Goal: Transaction & Acquisition: Purchase product/service

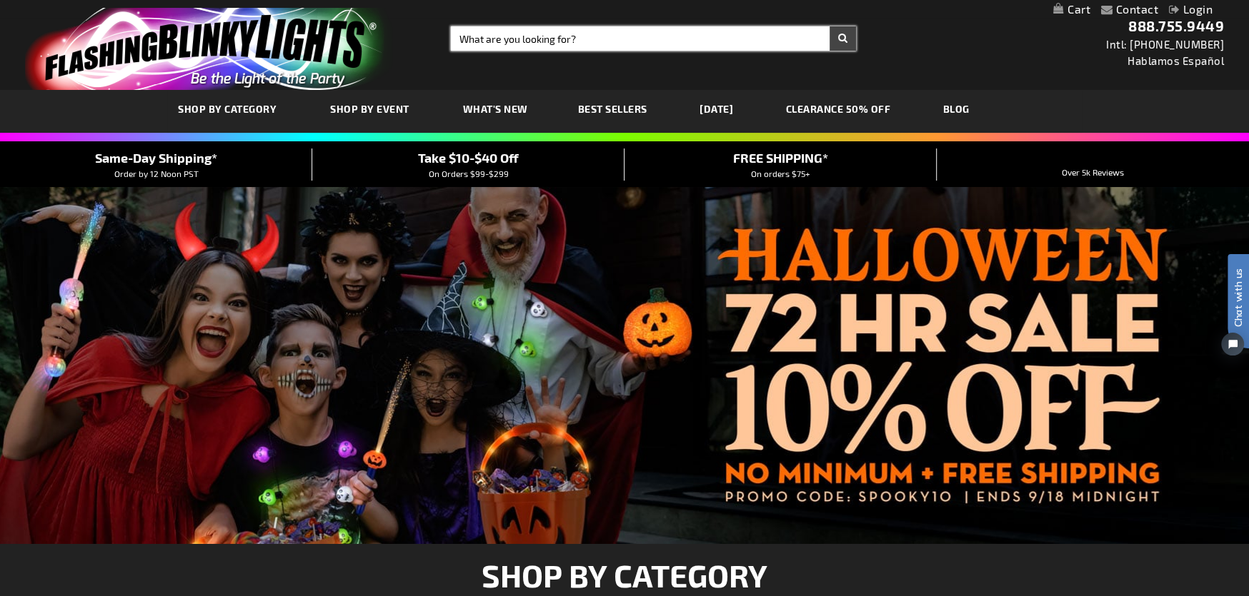
click at [511, 40] on input "Search" at bounding box center [653, 38] width 405 height 24
type input "105"
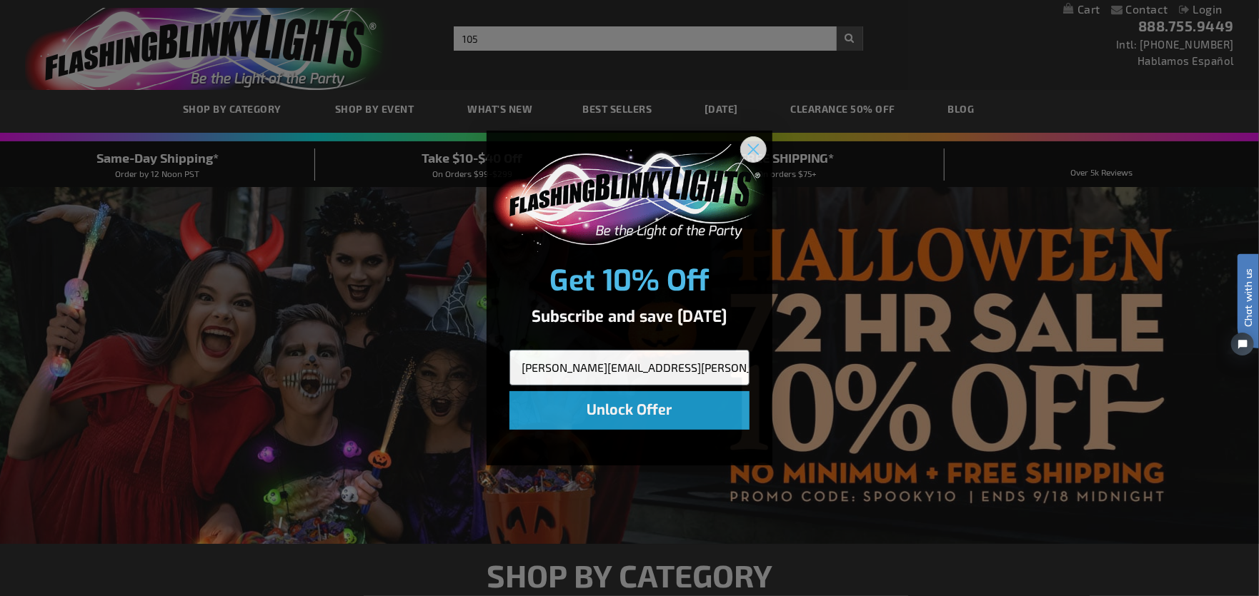
type input "gwen.goldfarb@gmail.com8"
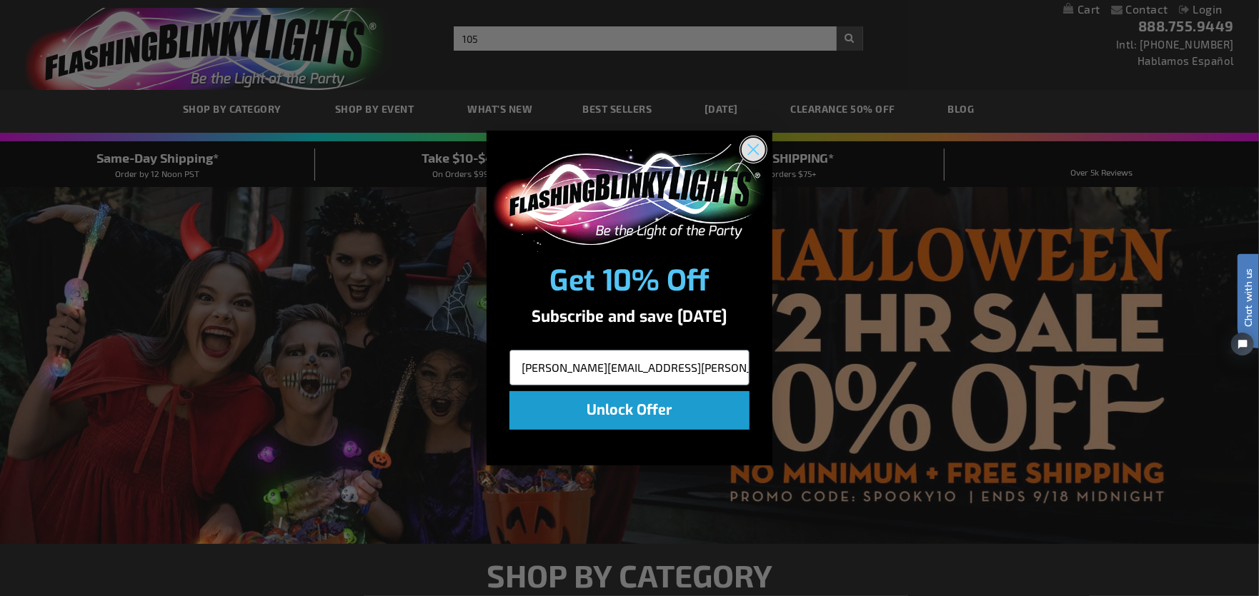
click at [760, 156] on circle "Close dialog" at bounding box center [754, 150] width 24 height 24
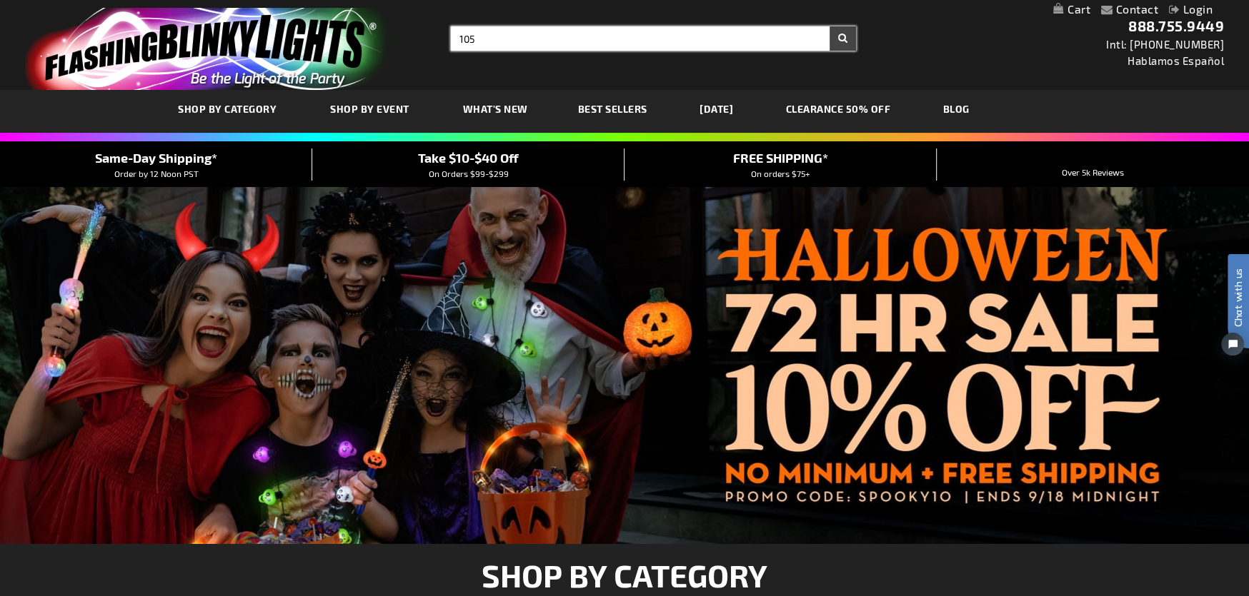
click at [527, 36] on input "105" at bounding box center [653, 38] width 405 height 24
type input "105558"
click at [829, 26] on button "Search" at bounding box center [842, 38] width 26 height 24
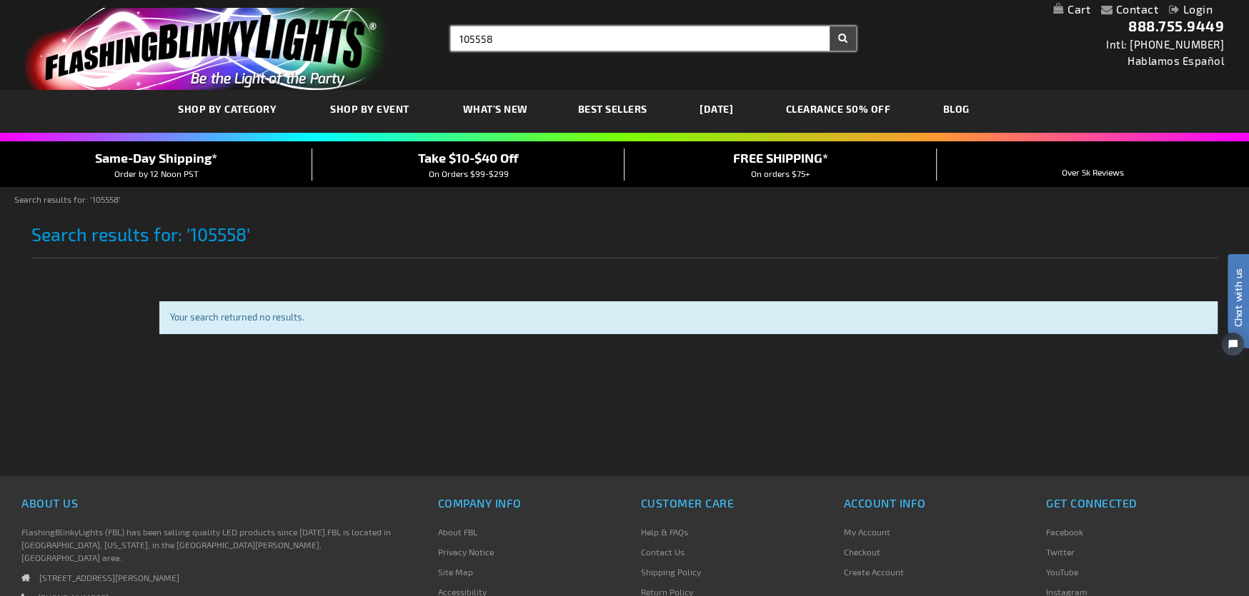
drag, startPoint x: 522, startPoint y: 36, endPoint x: 426, endPoint y: 29, distance: 96.0
click at [426, 29] on div "Toggle Nav Search Search 105558 × Search 888.755.9449 Intl: 818-753-8303 Hablam…" at bounding box center [624, 45] width 1249 height 90
type input "acrylic heart necklace"
click at [829, 26] on button "Search" at bounding box center [842, 38] width 26 height 24
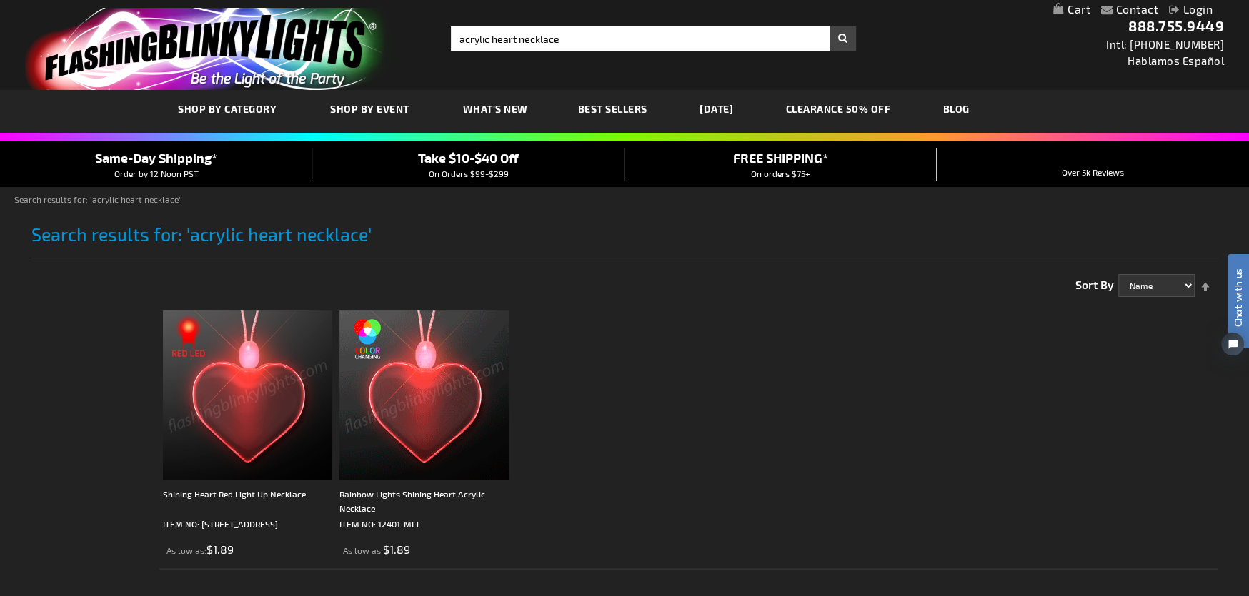
click at [274, 426] on img at bounding box center [247, 395] width 169 height 169
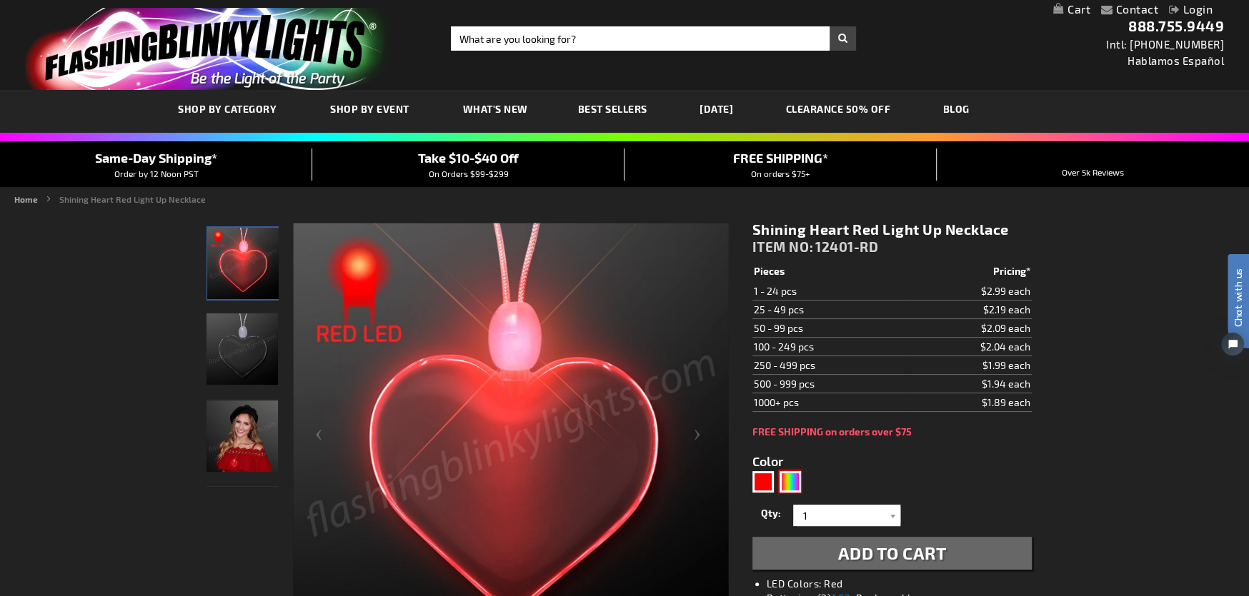
click at [787, 480] on div "Multicolor" at bounding box center [789, 481] width 21 height 21
type input "5659"
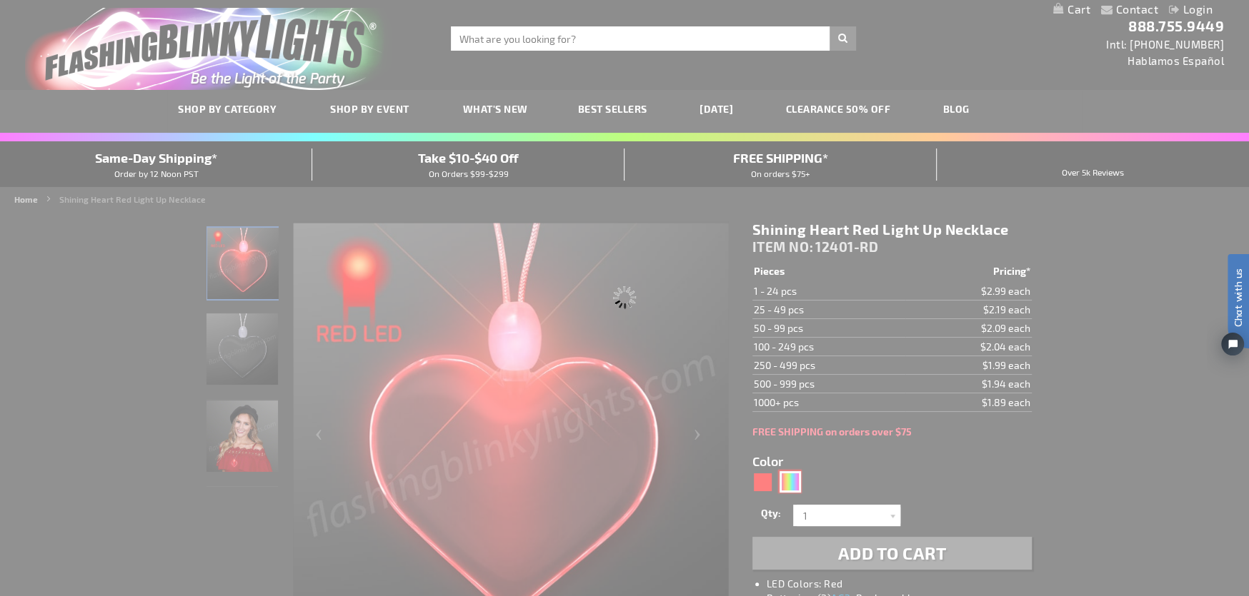
type input "12401-MLT"
type input "Customize - Rainbow Lights Shining Heart Acrylic Necklace - ITEM NO: 12401-MLT"
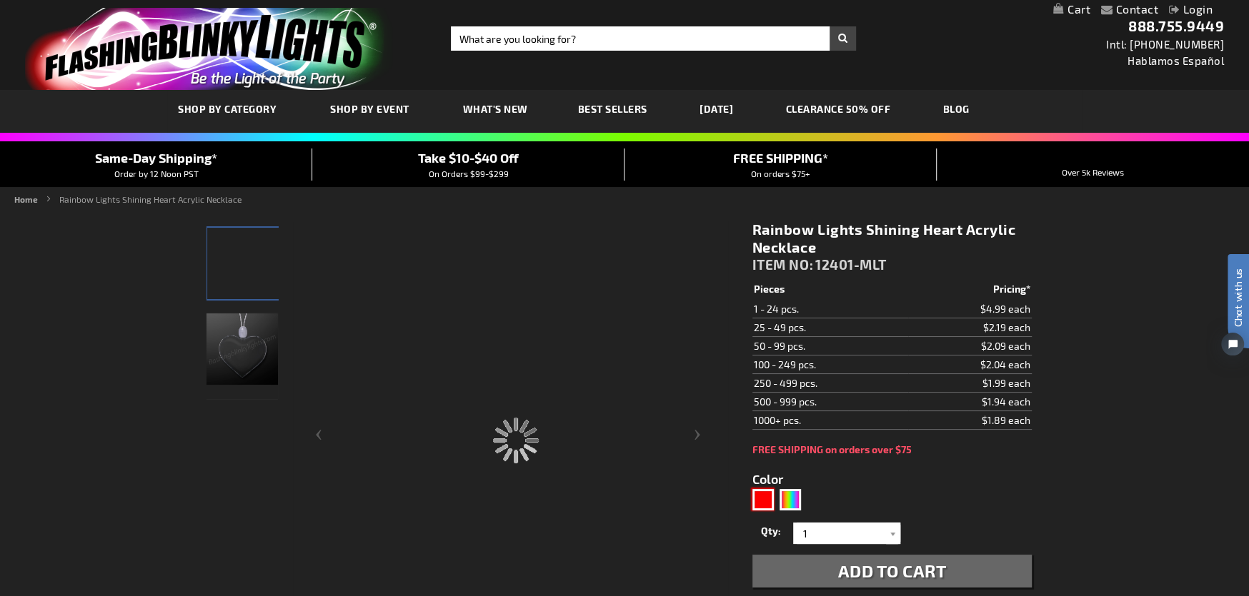
click at [765, 500] on div "Red" at bounding box center [762, 499] width 21 height 21
type input "5641"
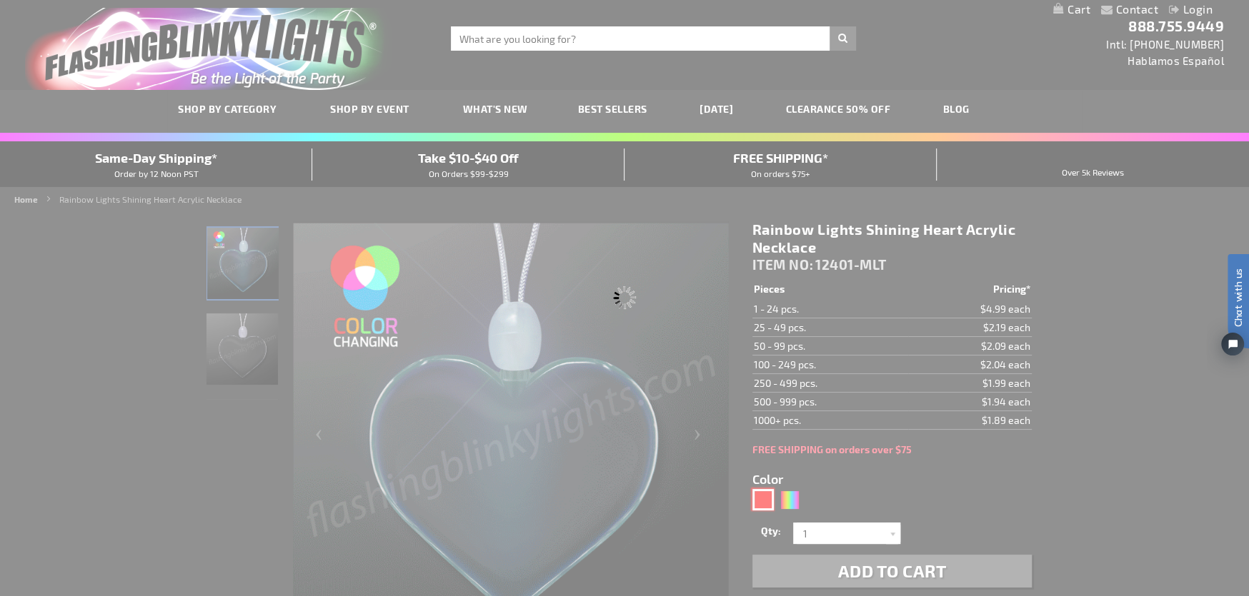
type input "12401-RD"
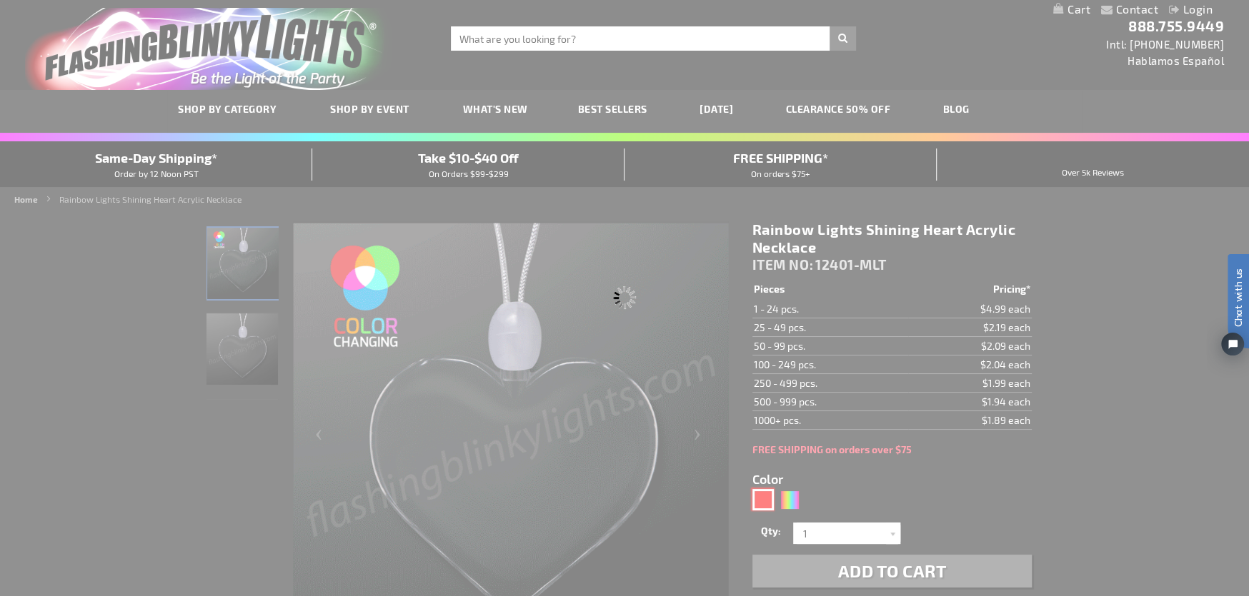
type input "Customize - Shining Heart Red Light Up Necklace - ITEM NO: 12401-RD"
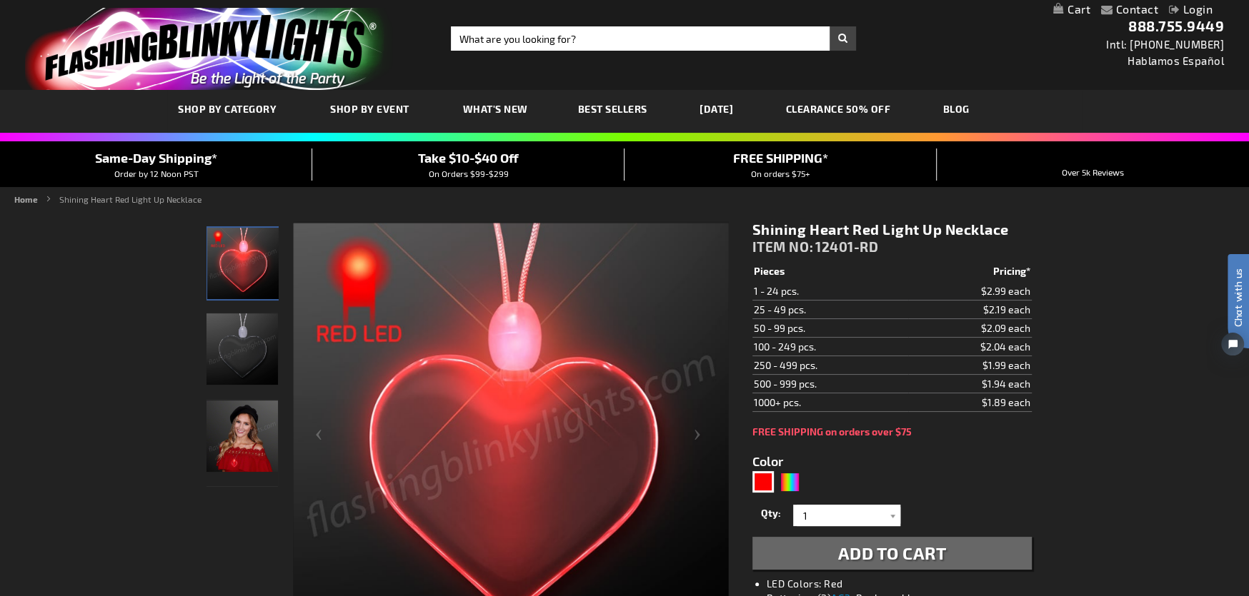
drag, startPoint x: 1012, startPoint y: 231, endPoint x: 751, endPoint y: 223, distance: 261.6
click at [751, 223] on div "Shining Heart Red Light Up Necklace ITEM NO: 12401-RD $1.89 Pieces Pricing* 1 -…" at bounding box center [892, 458] width 301 height 496
copy h1 "Shining Heart Red Light Up Necklace"
click at [896, 517] on div at bounding box center [893, 515] width 14 height 21
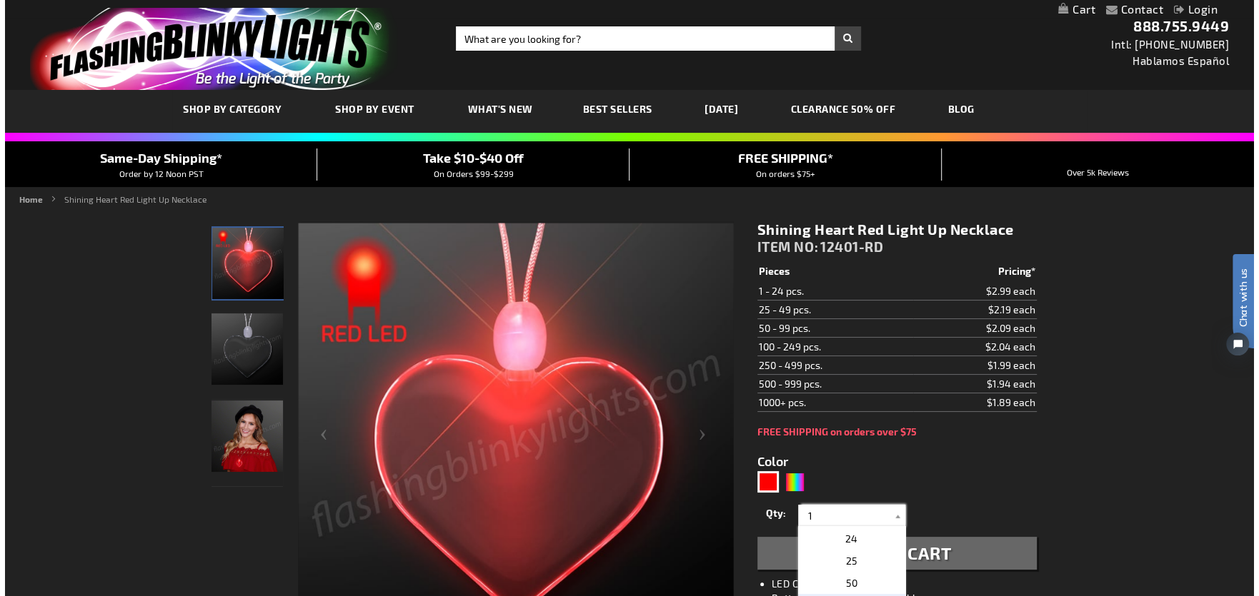
scroll to position [500, 0]
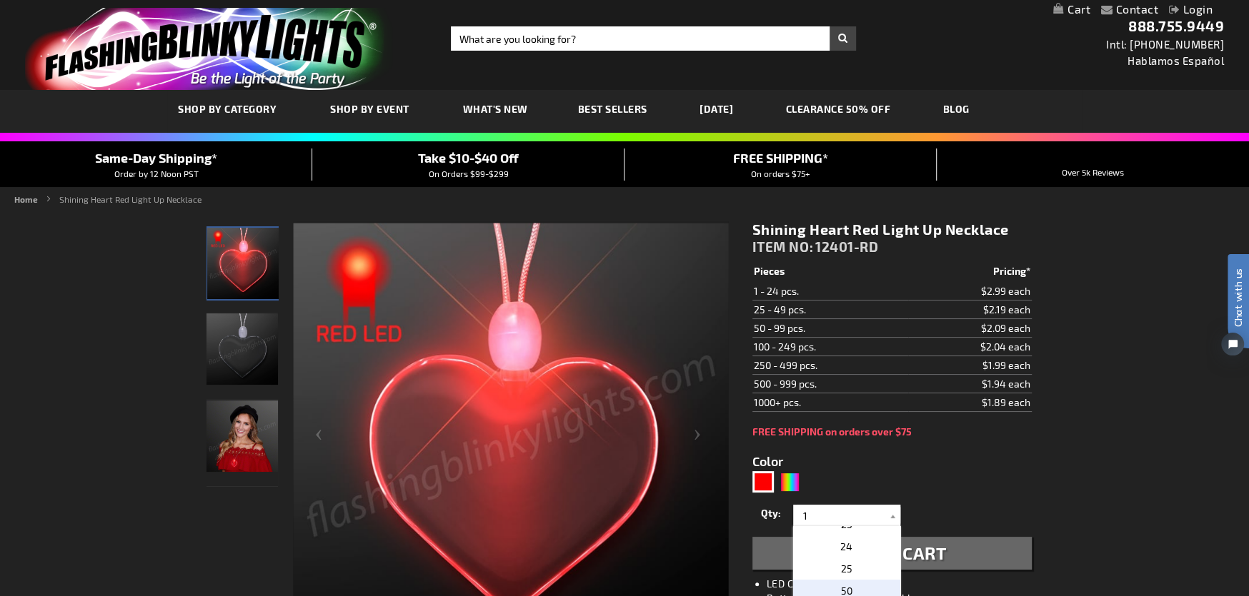
click at [841, 590] on span "50" at bounding box center [846, 591] width 11 height 12
type input "50"
click at [907, 551] on span "Add to Cart" at bounding box center [892, 553] width 109 height 21
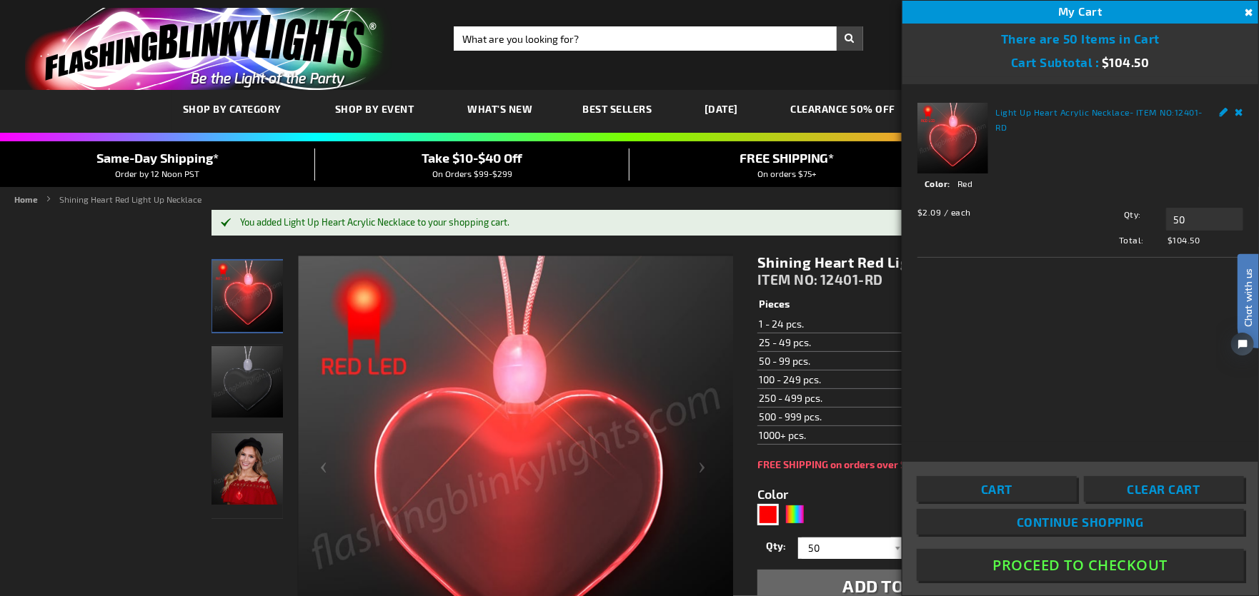
click at [1082, 574] on button "Proceed To Checkout" at bounding box center [1080, 565] width 327 height 32
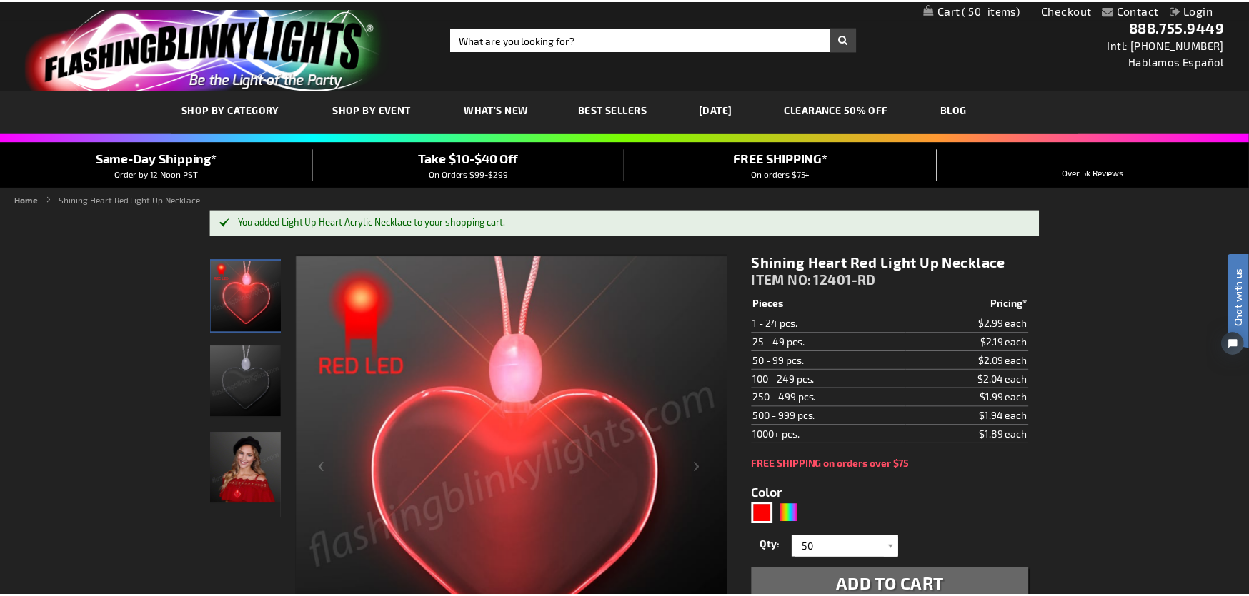
scroll to position [6, 0]
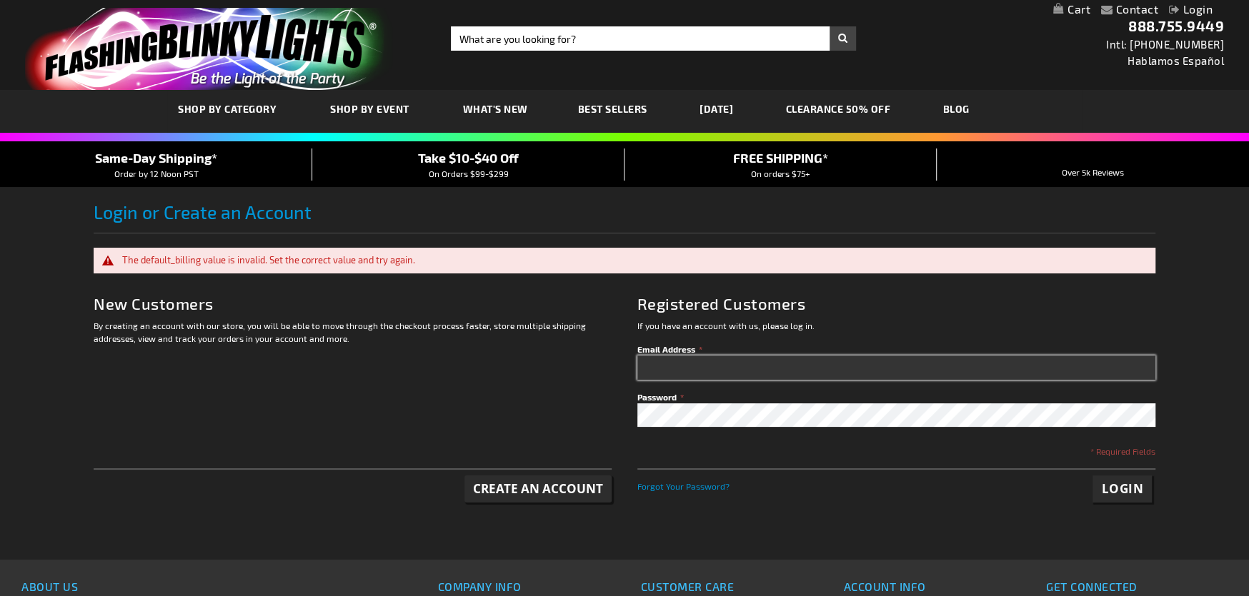
type input "[PERSON_NAME][EMAIL_ADDRESS][PERSON_NAME][DOMAIN_NAME]"
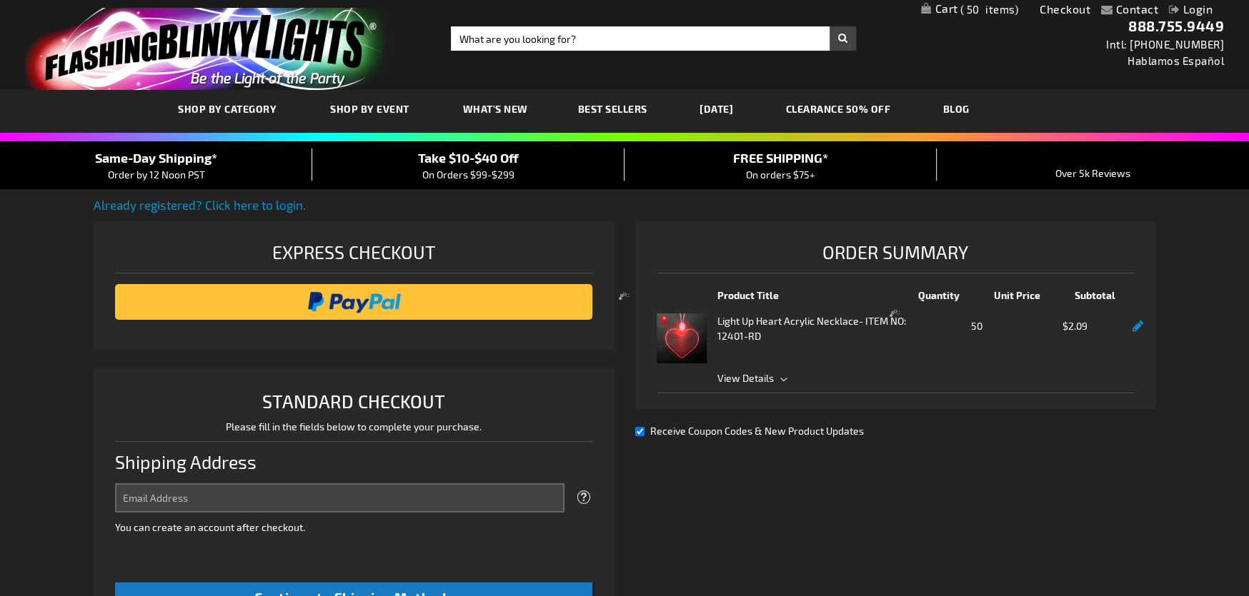
select select "US"
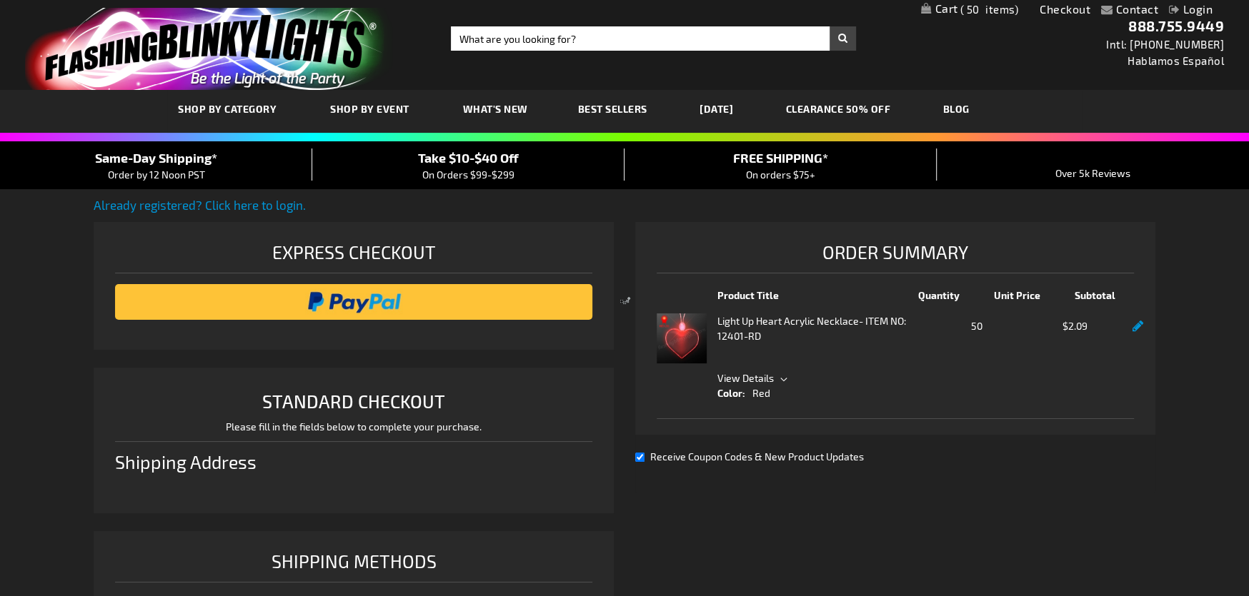
select select "US"
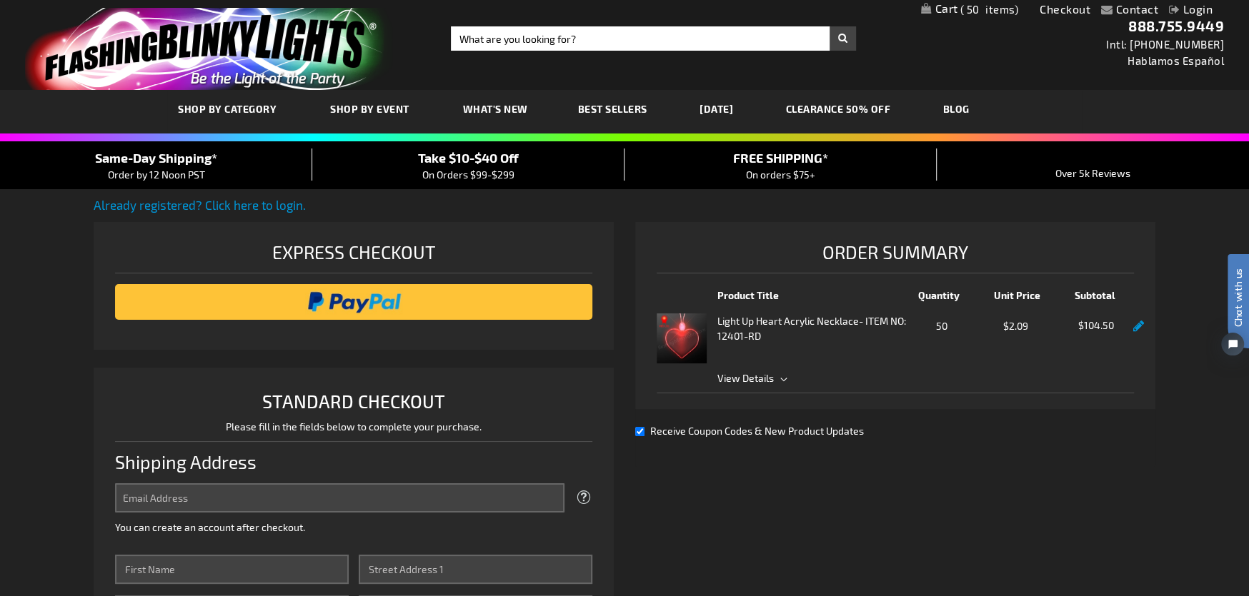
click at [489, 169] on span "On Orders $99-$299" at bounding box center [468, 175] width 92 height 12
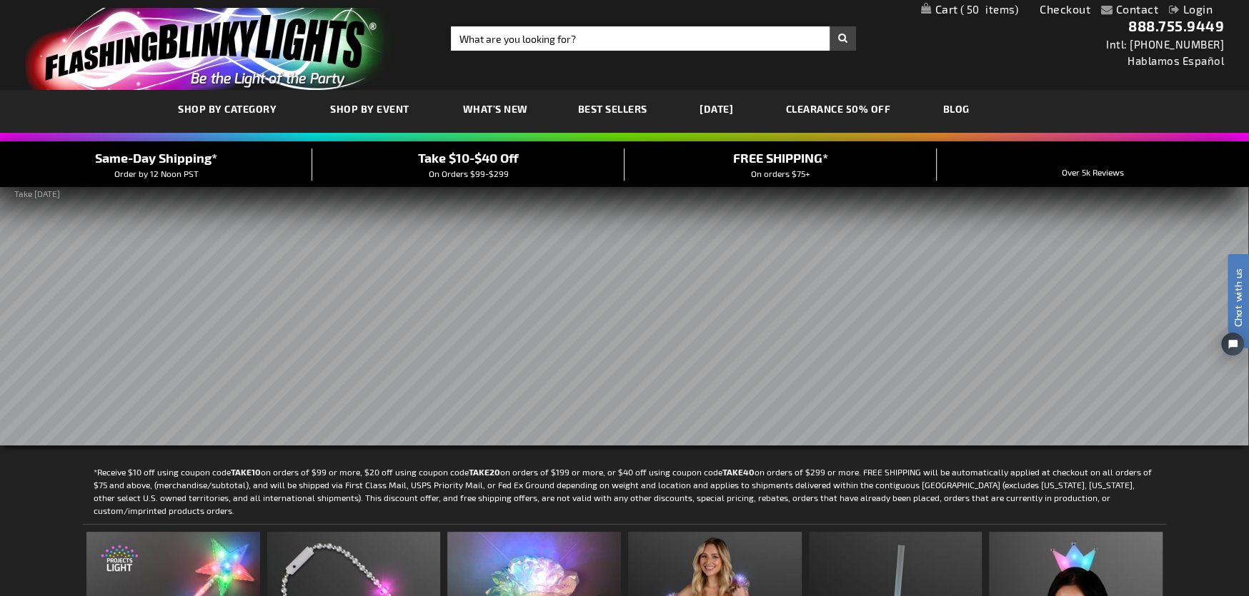
click at [954, 9] on link "My Cart 50 50 items" at bounding box center [970, 10] width 98 height 14
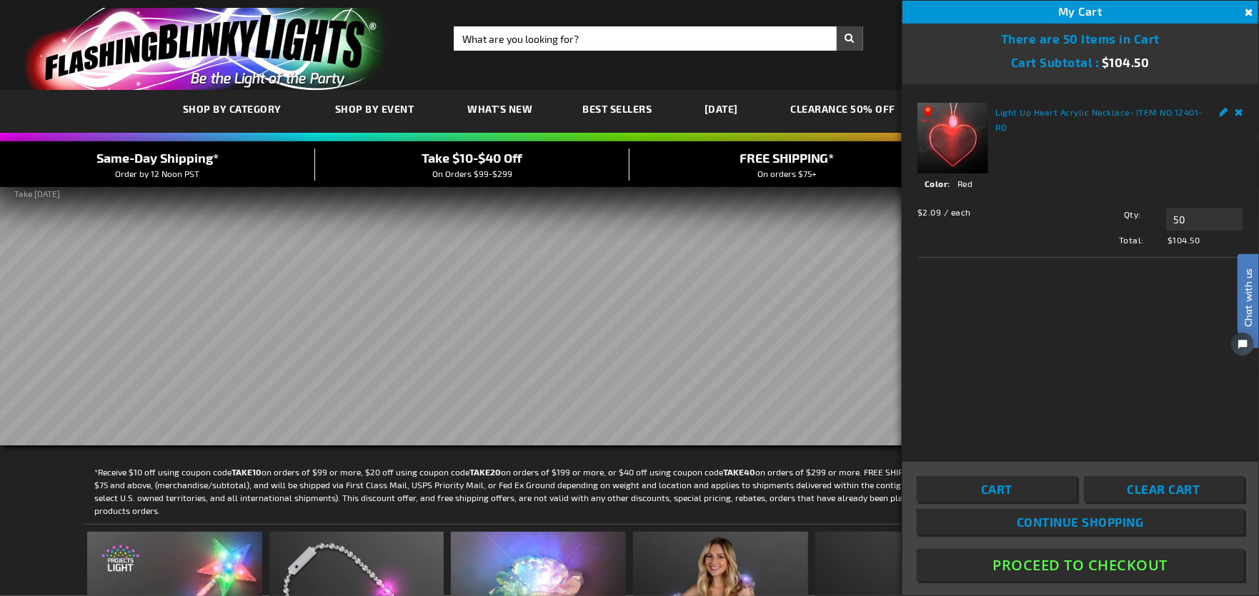
click at [1099, 569] on button "Proceed To Checkout" at bounding box center [1080, 565] width 327 height 32
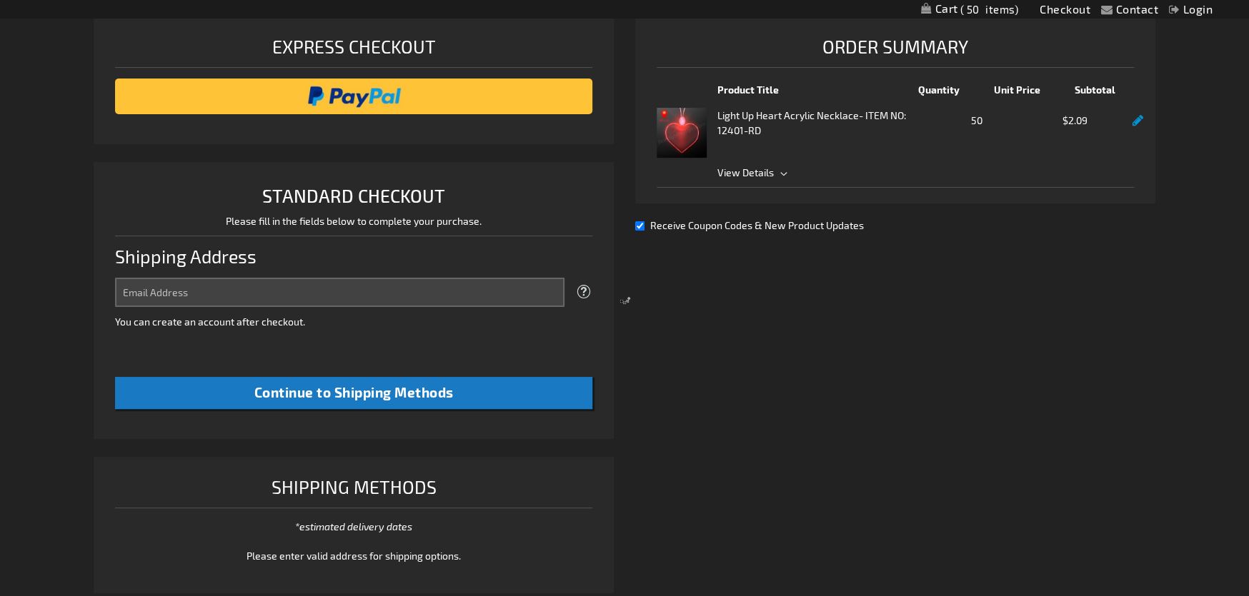
scroll to position [367, 0]
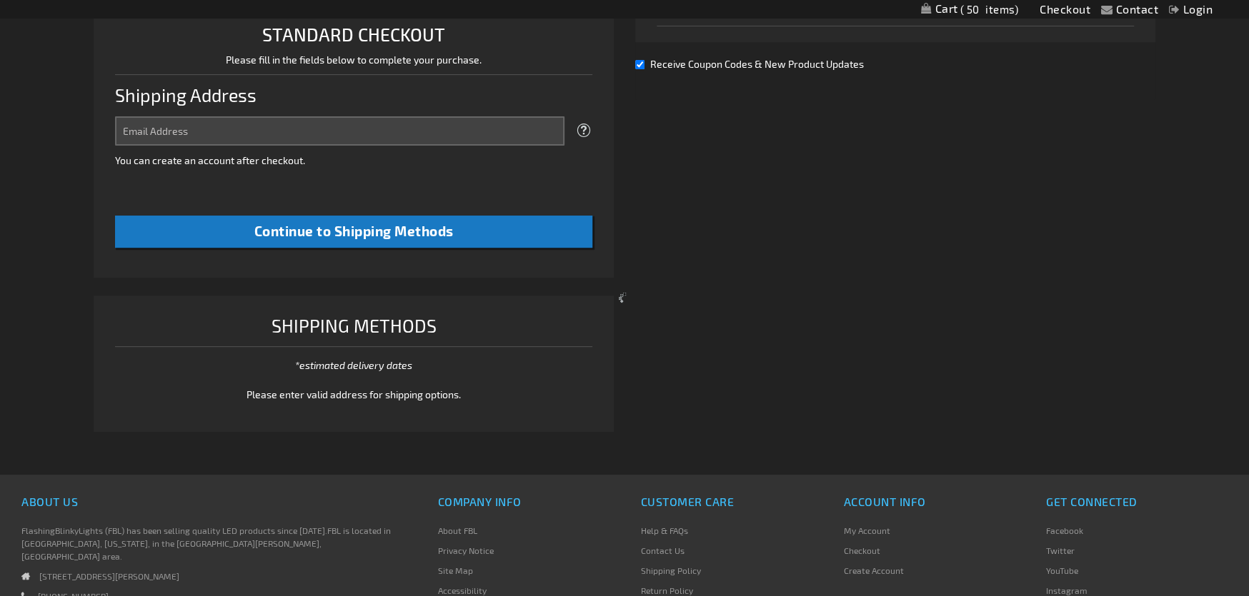
select select "US"
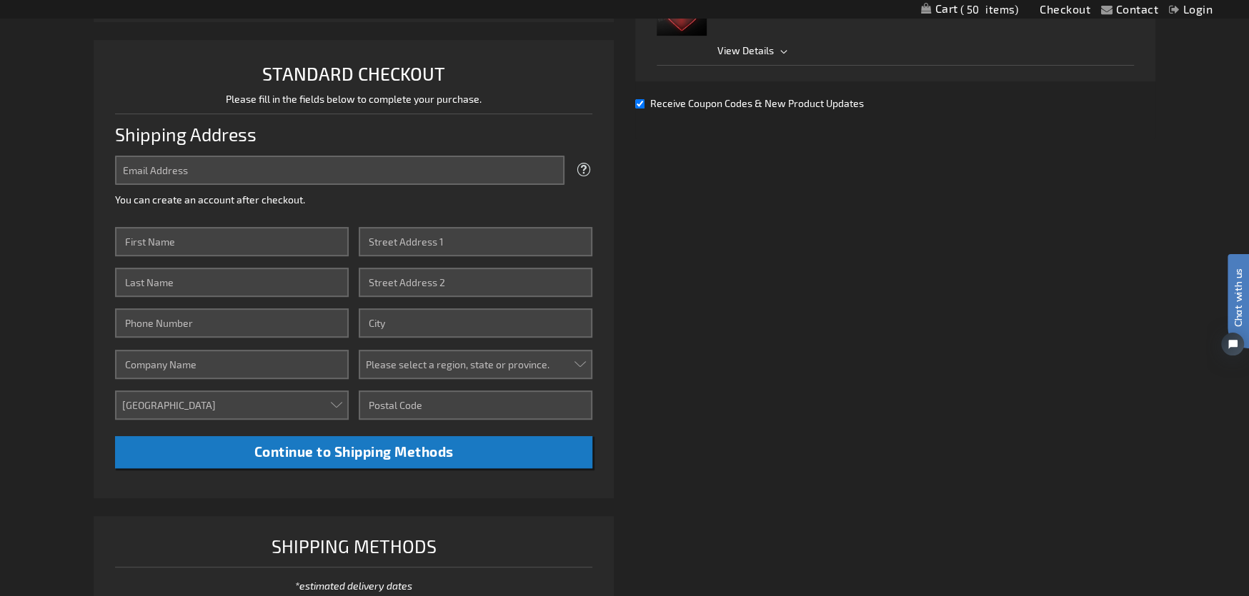
scroll to position [153, 0]
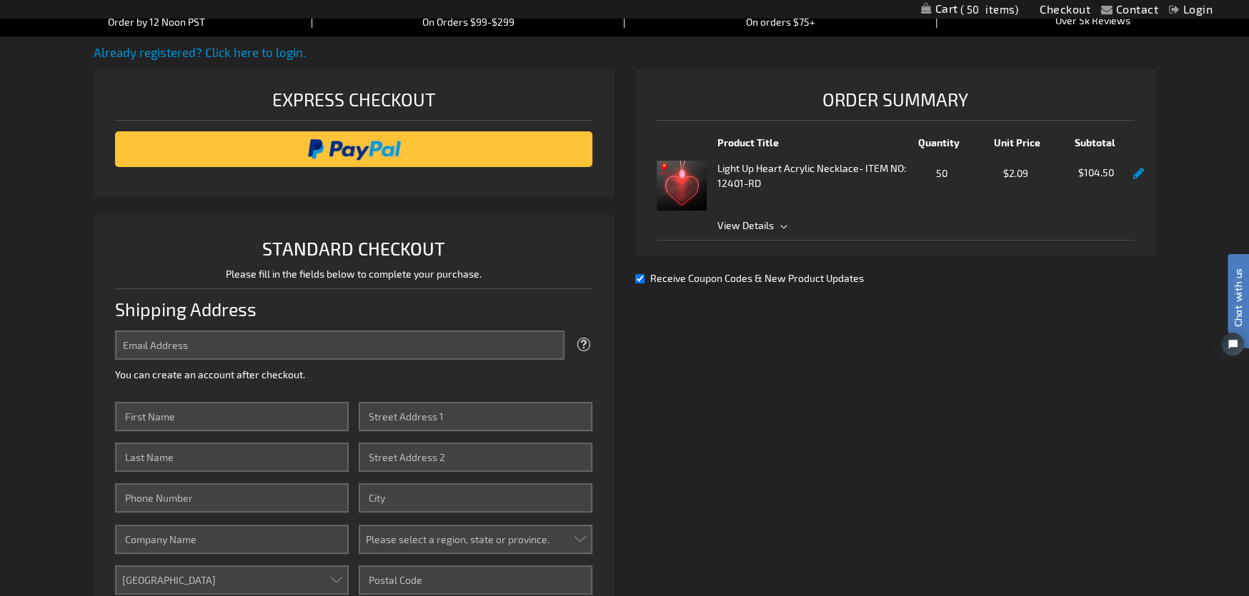
click at [641, 277] on input "Receive Coupon Codes & New Product Updates" at bounding box center [639, 278] width 9 height 9
checkbox input "false"
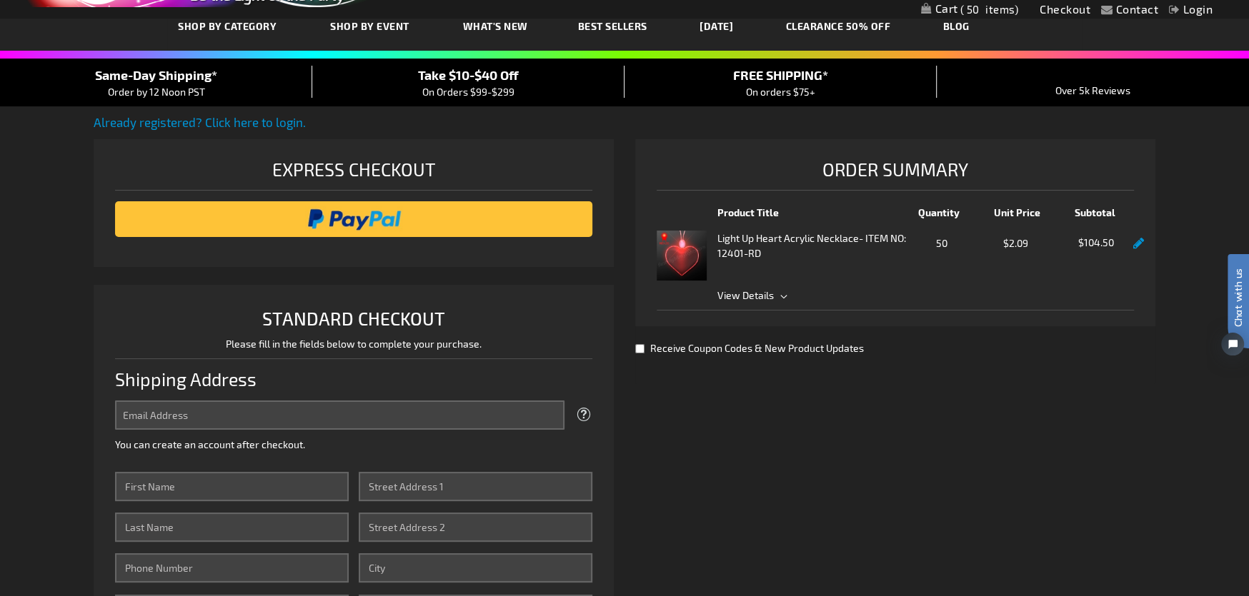
scroll to position [0, 0]
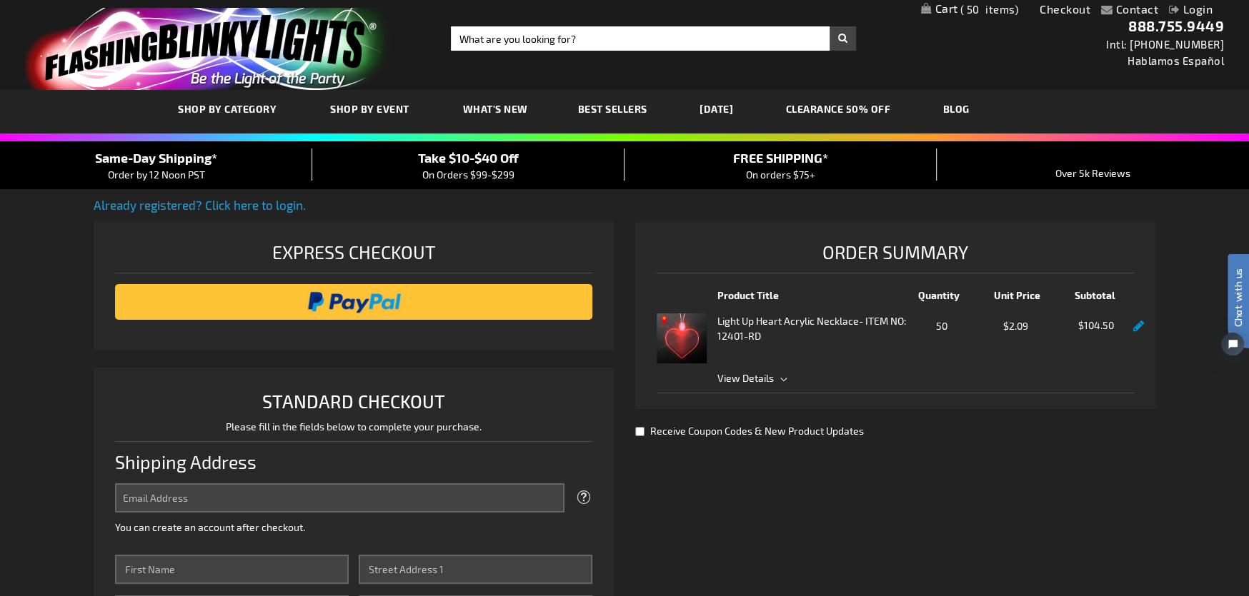
click at [263, 209] on link "Already registered? Click here to login." at bounding box center [200, 205] width 212 height 14
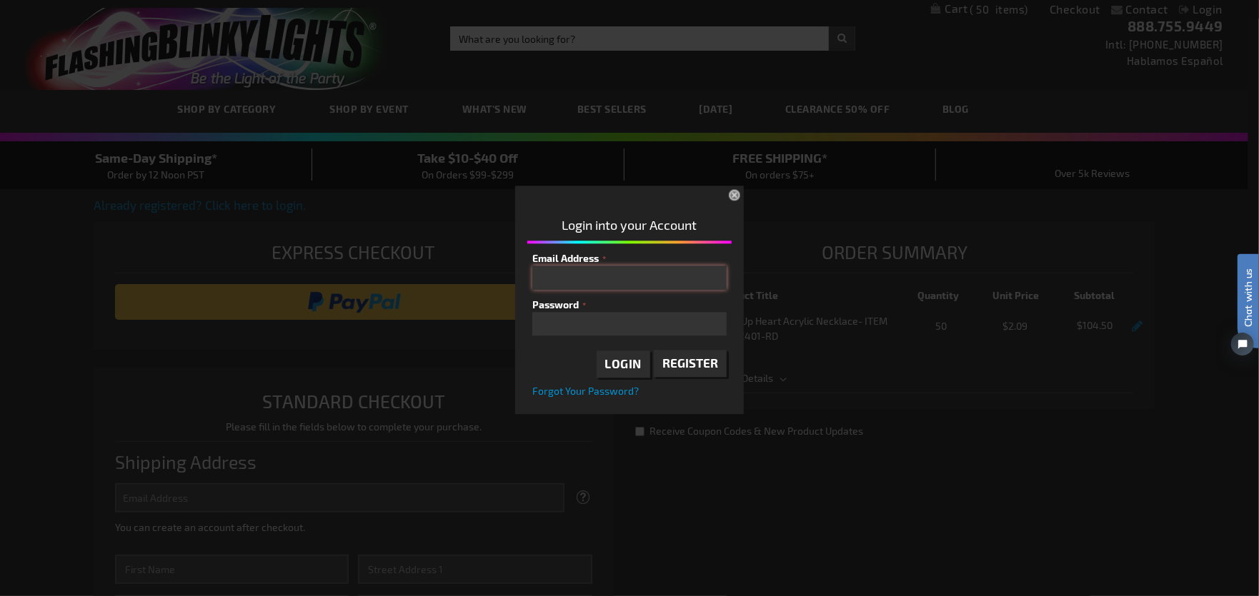
type input "[PERSON_NAME][EMAIL_ADDRESS][PERSON_NAME][DOMAIN_NAME]"
click at [626, 367] on span "Login" at bounding box center [623, 364] width 37 height 14
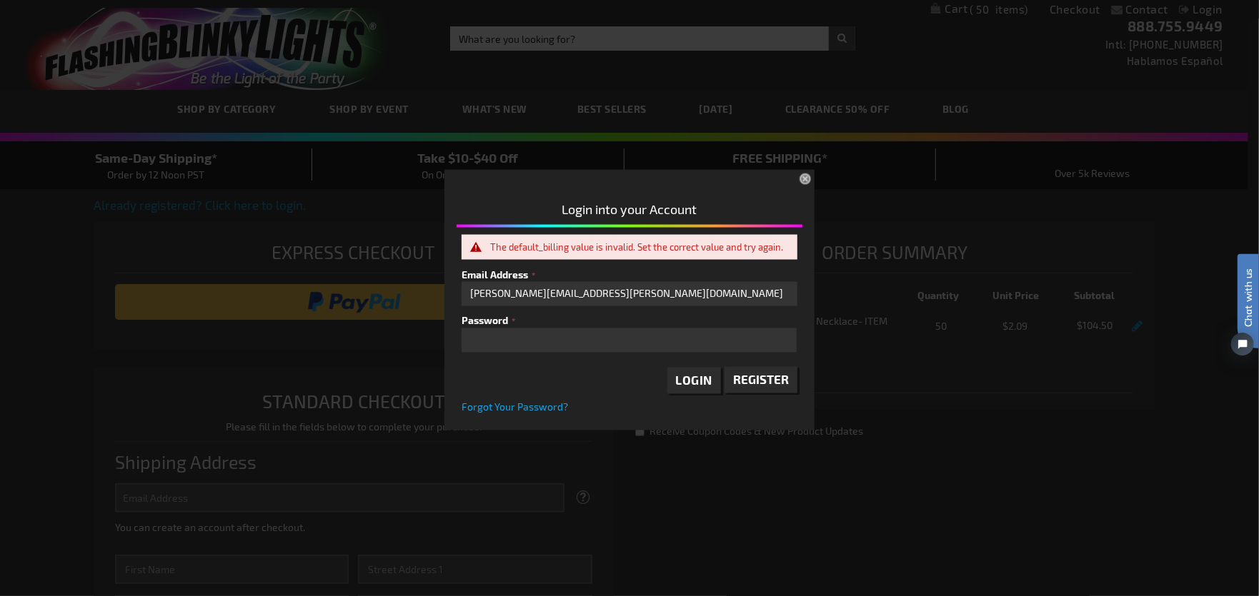
click at [520, 407] on span "Forgot Your Password?" at bounding box center [514, 407] width 106 height 12
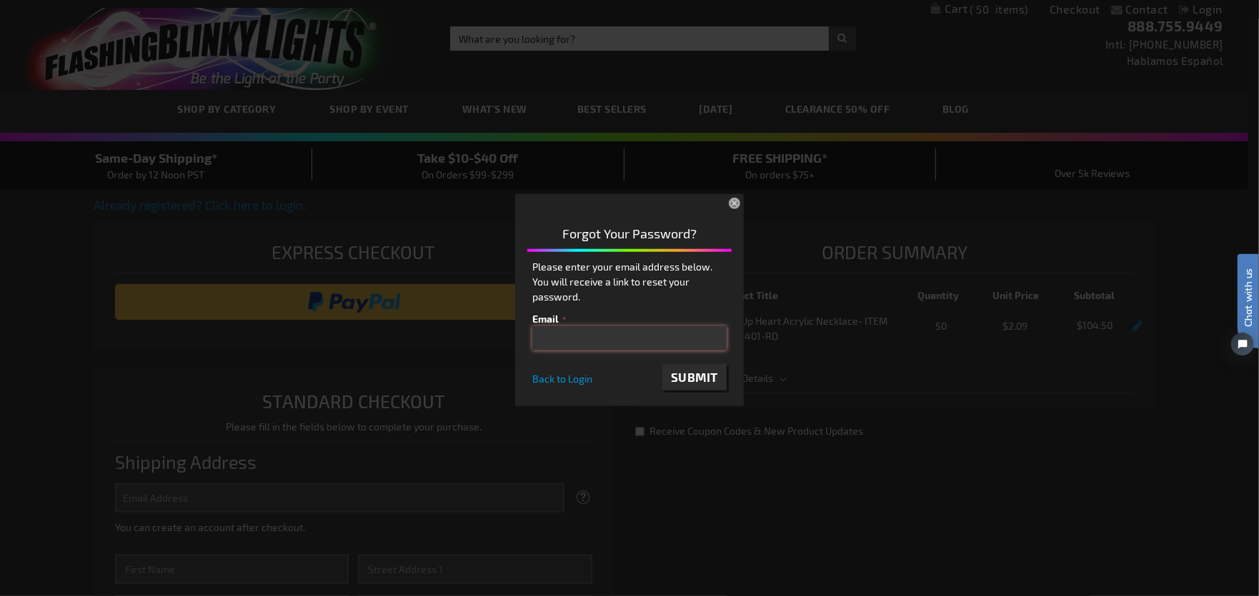
type input "[PERSON_NAME][EMAIL_ADDRESS][PERSON_NAME][DOMAIN_NAME]"
click at [699, 381] on span "Submit" at bounding box center [694, 376] width 47 height 14
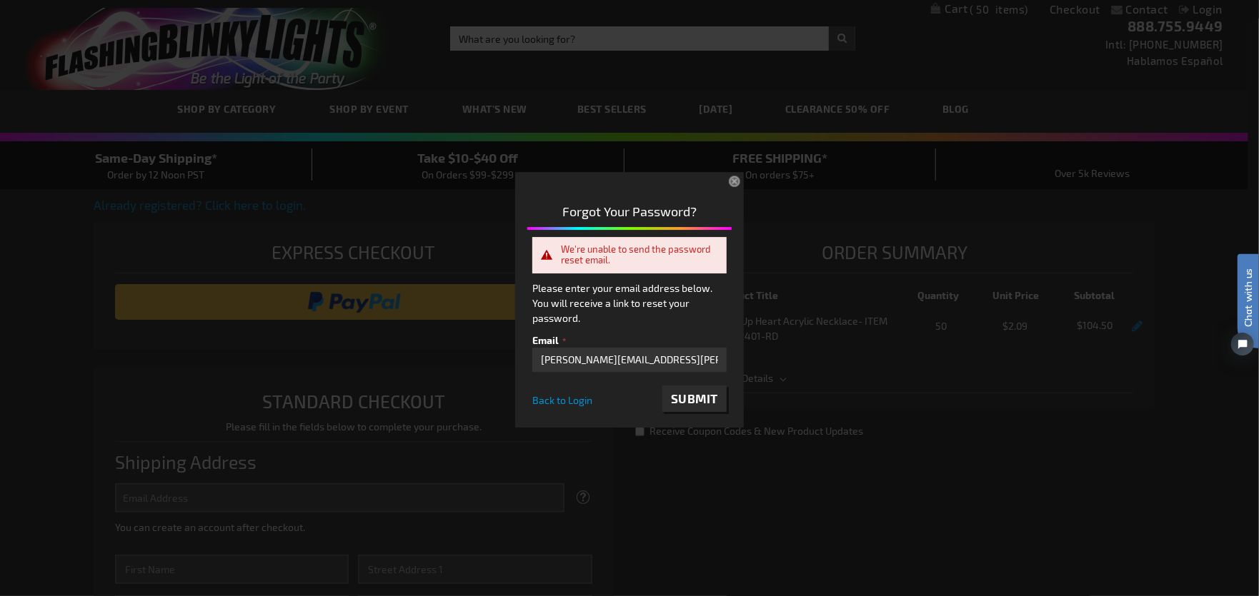
click at [734, 179] on button "×" at bounding box center [735, 182] width 31 height 31
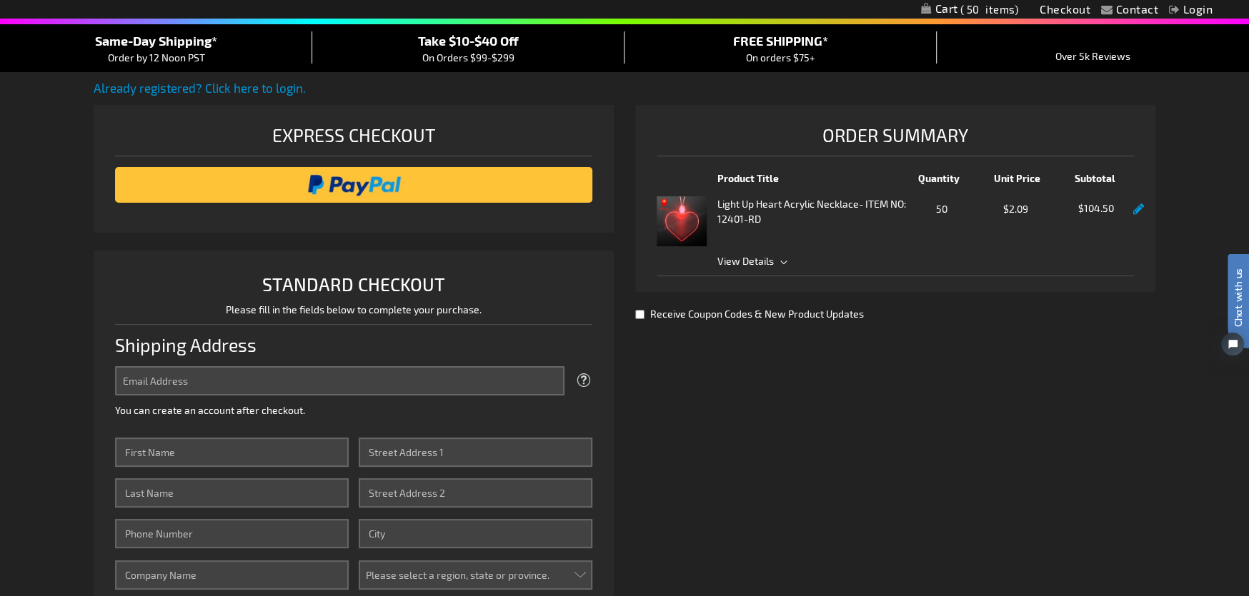
scroll to position [143, 0]
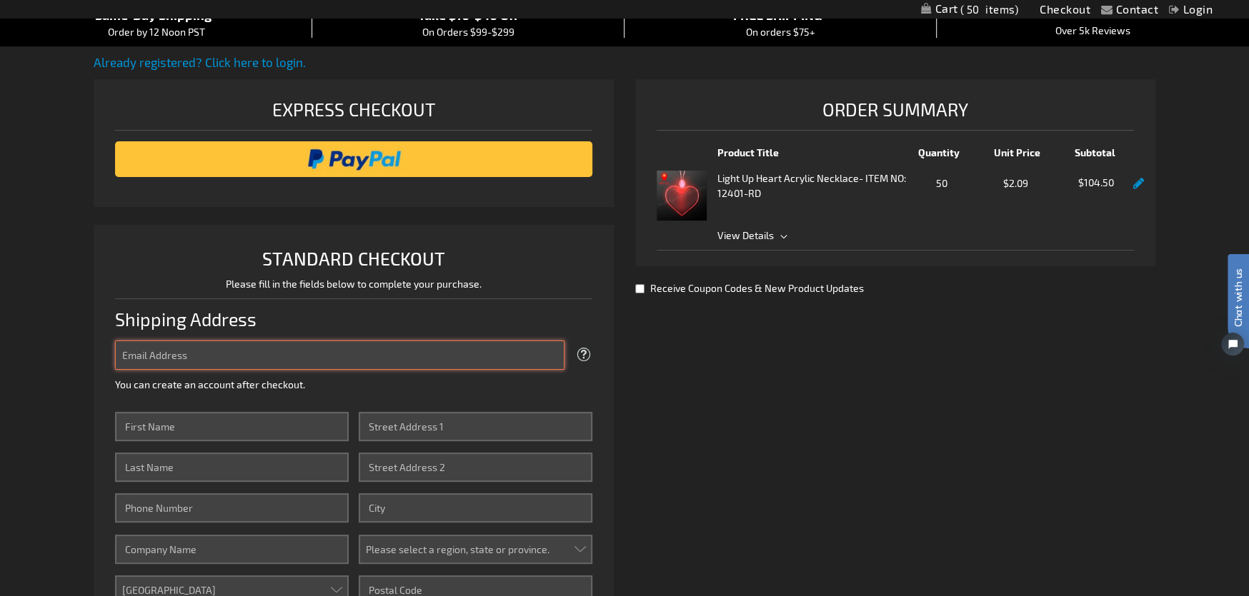
click at [383, 366] on input "Email Address" at bounding box center [339, 355] width 449 height 29
type input "[PERSON_NAME][EMAIL_ADDRESS][PERSON_NAME][DOMAIN_NAME]"
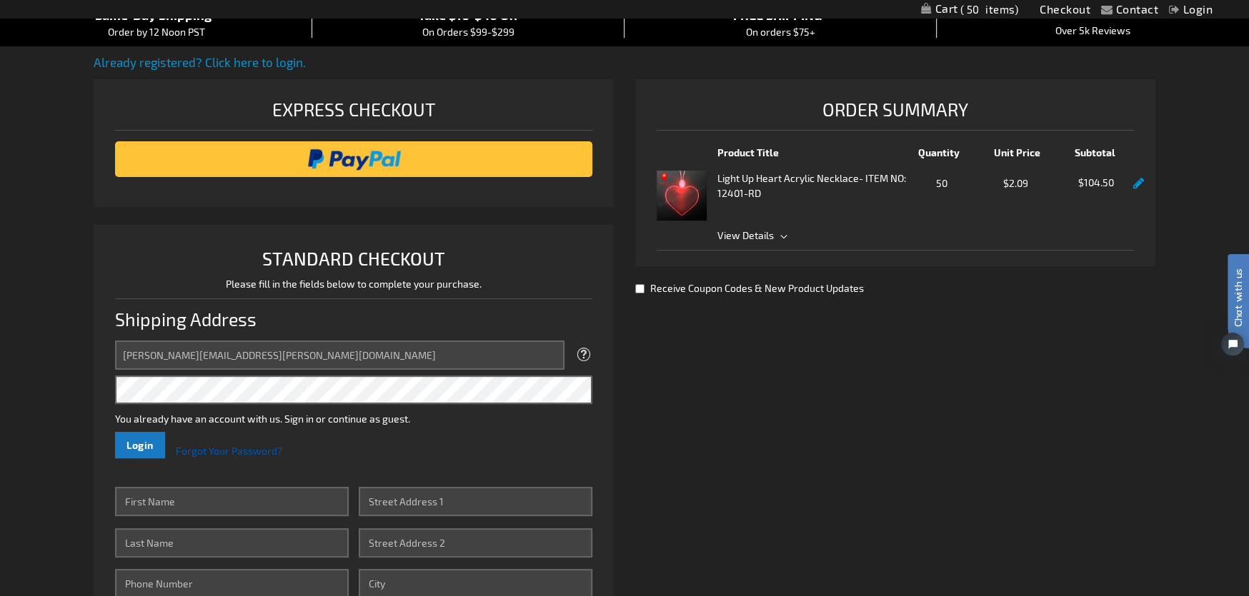
click at [229, 450] on span "Forgot Your Password?" at bounding box center [229, 451] width 106 height 12
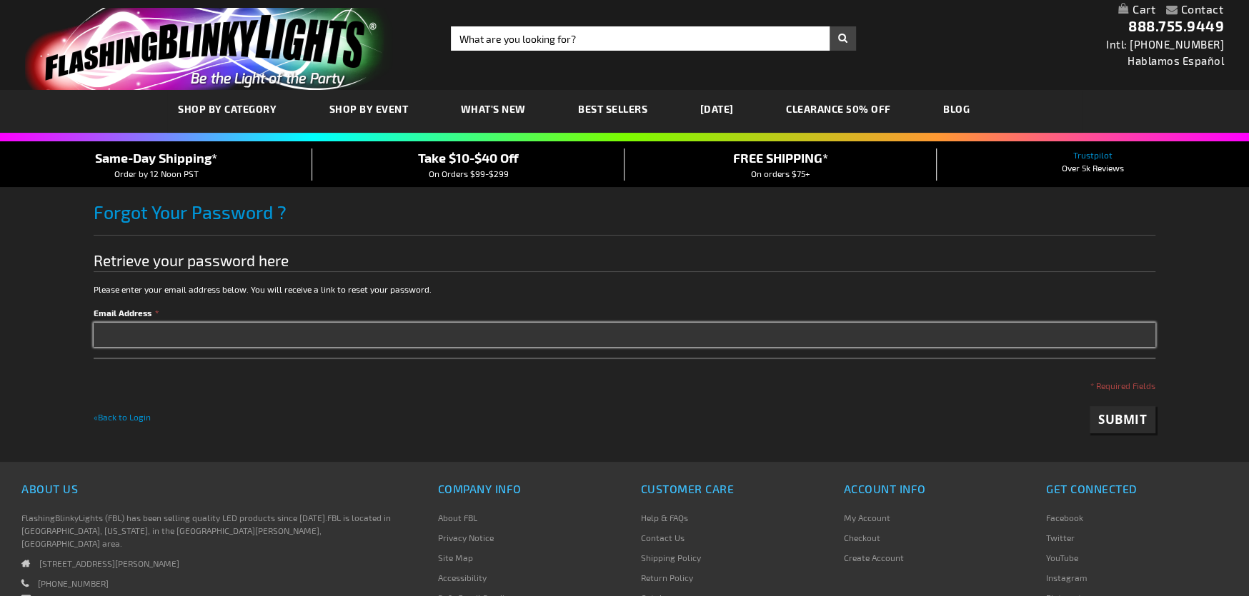
click at [246, 328] on input "Email Address" at bounding box center [625, 335] width 1062 height 24
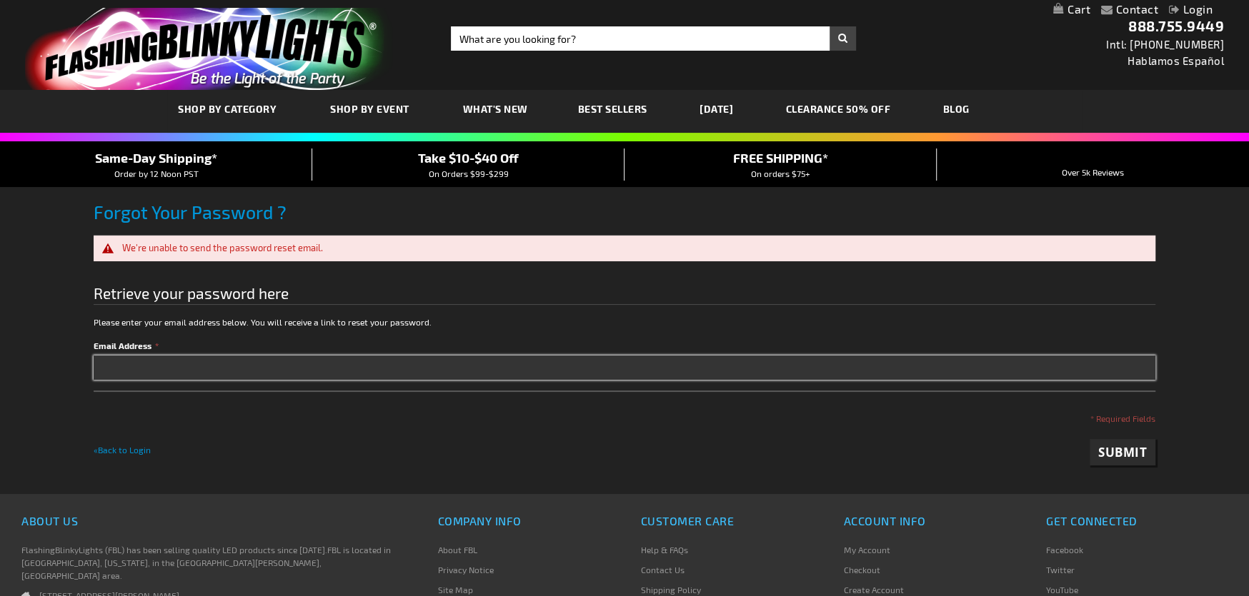
type input "[PERSON_NAME][EMAIL_ADDRESS][PERSON_NAME][DOMAIN_NAME]"
